Goal: Communication & Community: Answer question/provide support

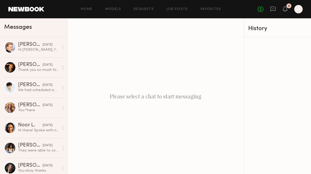
click at [288, 8] on div "2" at bounding box center [289, 5] width 5 height 5
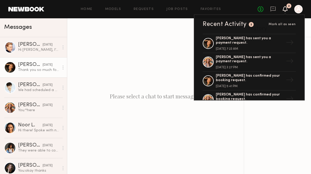
click at [28, 73] on link "[PERSON_NAME] [DATE] Thank you so much for the clarity" at bounding box center [33, 67] width 67 height 20
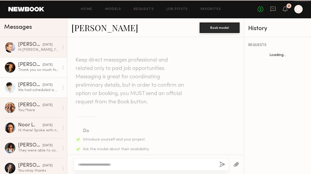
scroll to position [655, 0]
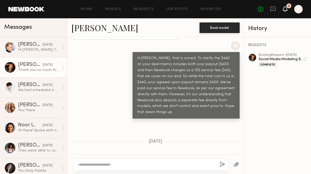
click at [285, 9] on icon at bounding box center [285, 9] width 4 height 4
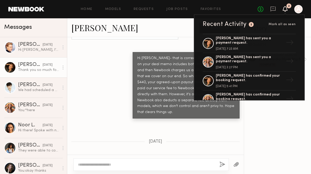
click at [82, 9] on div "Home Models Requests Job Posts Favorites Sign Out" at bounding box center [151, 9] width 214 height 3
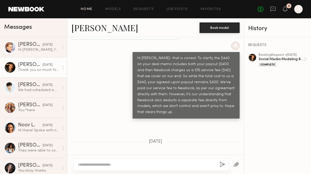
click at [84, 9] on link "Home" at bounding box center [87, 9] width 12 height 3
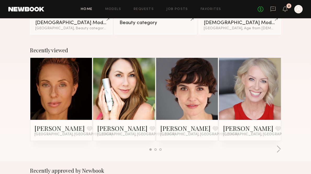
scroll to position [61, 0]
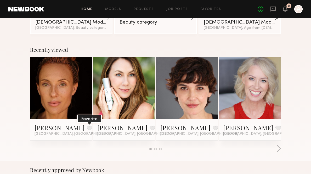
click at [87, 129] on button at bounding box center [90, 128] width 6 height 5
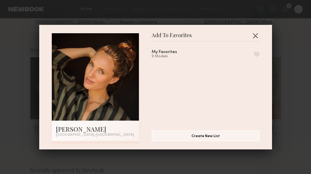
click at [257, 35] on button "button" at bounding box center [255, 35] width 8 height 8
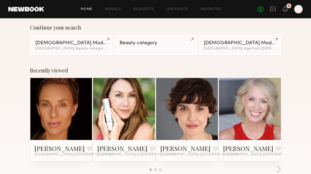
scroll to position [0, 0]
